Goal: Check status

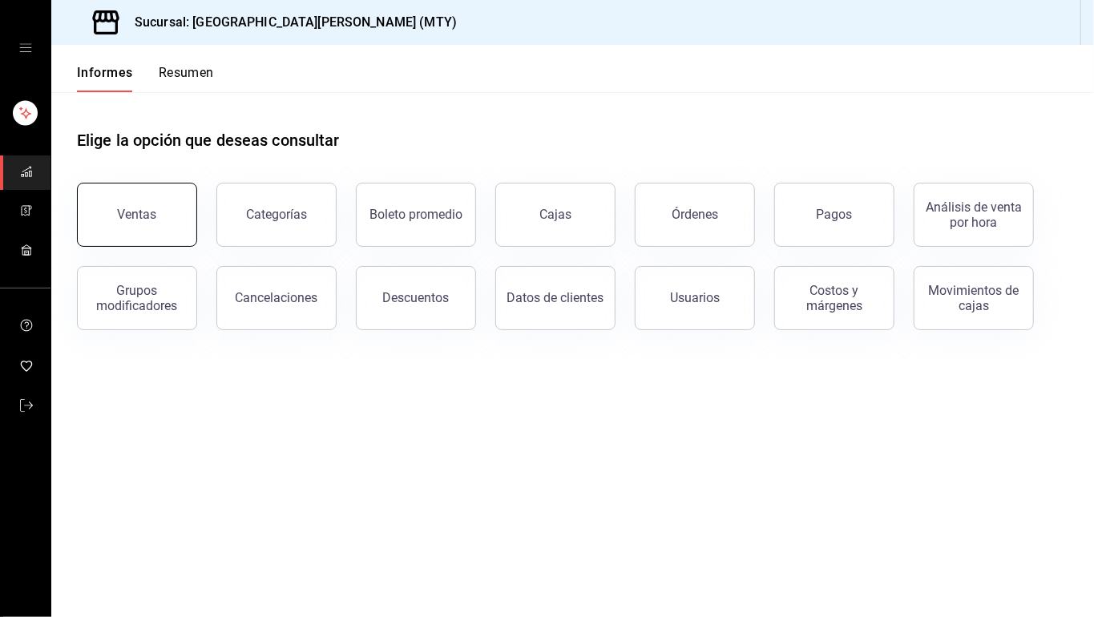
click at [123, 213] on font "Ventas" at bounding box center [137, 214] width 39 height 15
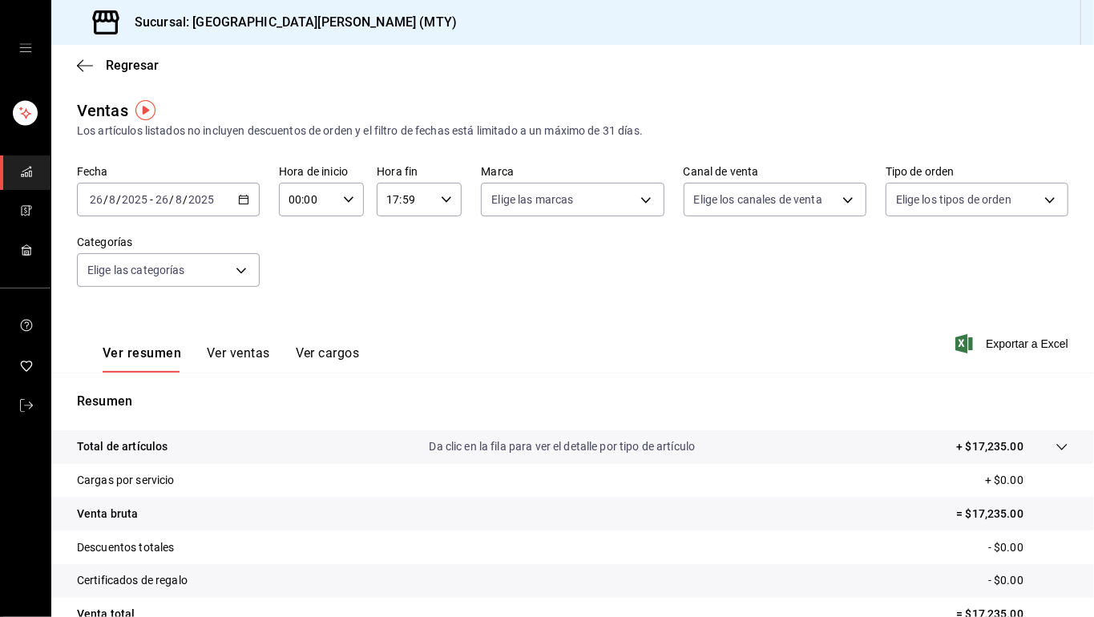
click at [418, 206] on input "17:59" at bounding box center [406, 200] width 58 height 32
click at [389, 316] on button "23" at bounding box center [392, 330] width 35 height 32
type input "23:59"
click at [768, 305] on div at bounding box center [547, 308] width 1094 height 617
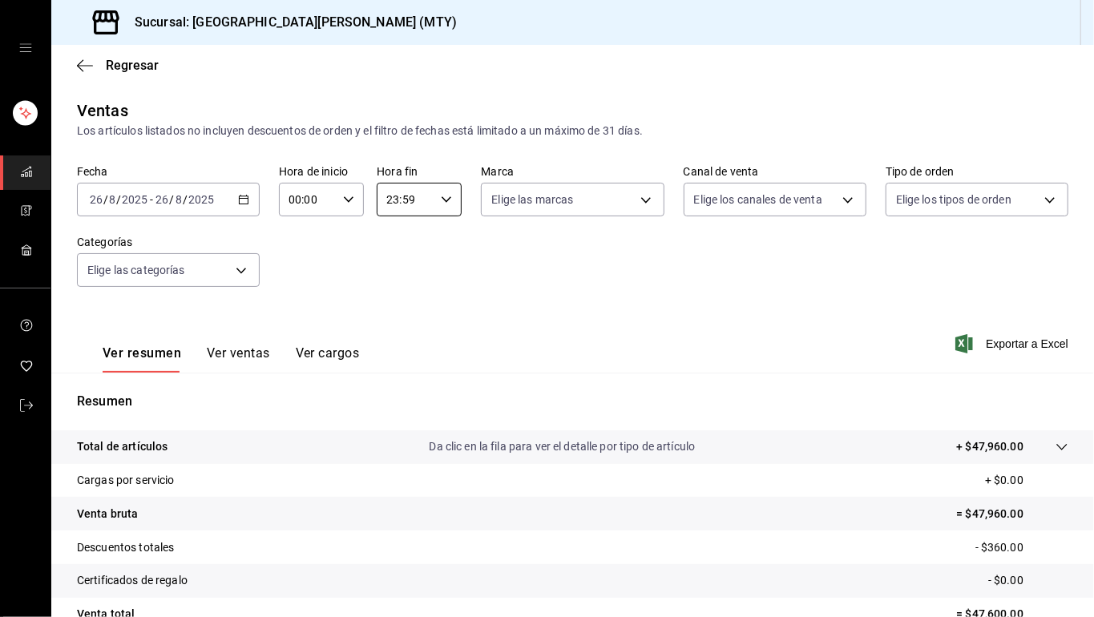
scroll to position [151, 0]
